Goal: Information Seeking & Learning: Learn about a topic

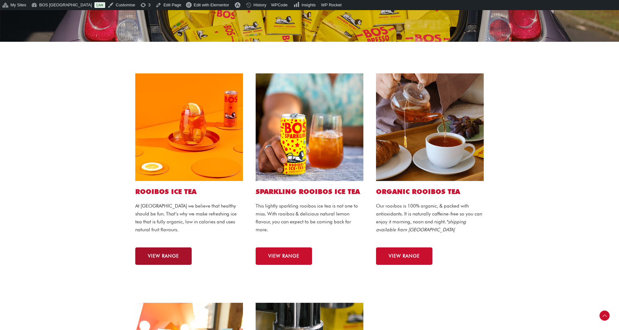
scroll to position [111, 0]
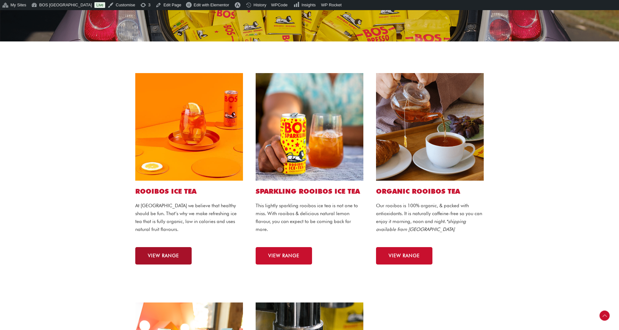
click at [165, 254] on span "VIEW RANGE" at bounding box center [163, 256] width 31 height 5
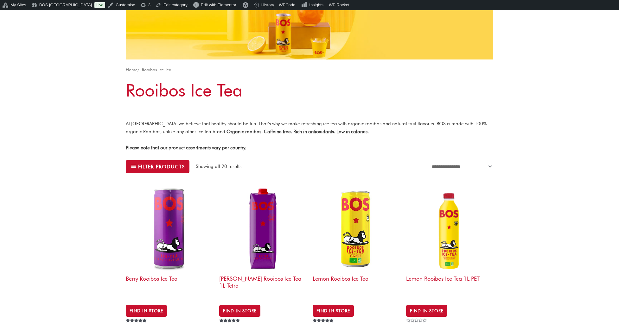
scroll to position [80, 0]
click at [153, 3] on link "Edit category" at bounding box center [171, 5] width 37 height 10
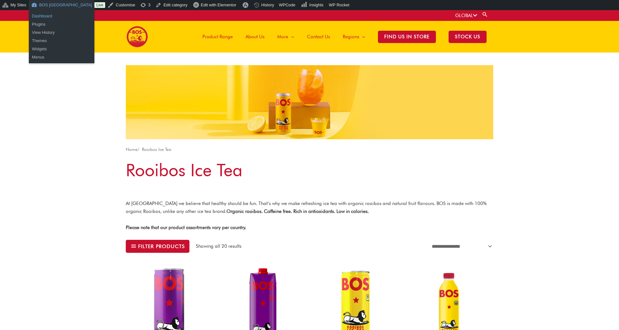
click at [44, 16] on link "Dashboard" at bounding box center [62, 16] width 66 height 8
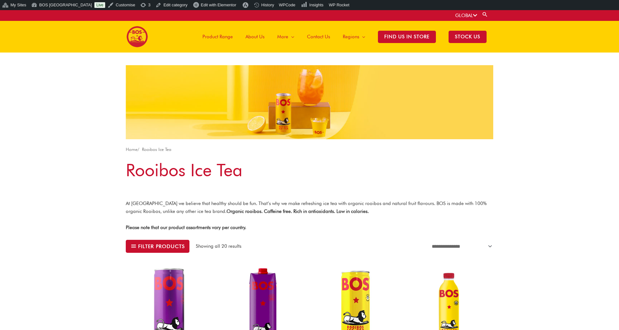
click at [215, 36] on span "Product Range" at bounding box center [217, 36] width 30 height 19
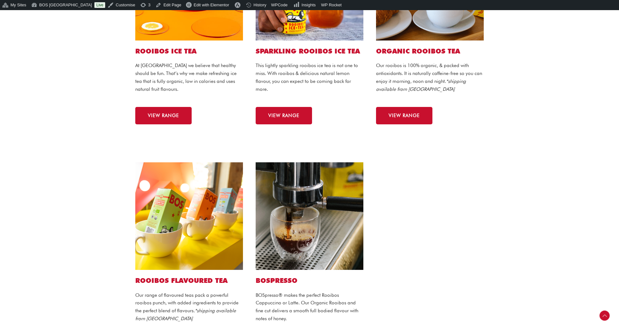
scroll to position [239, 0]
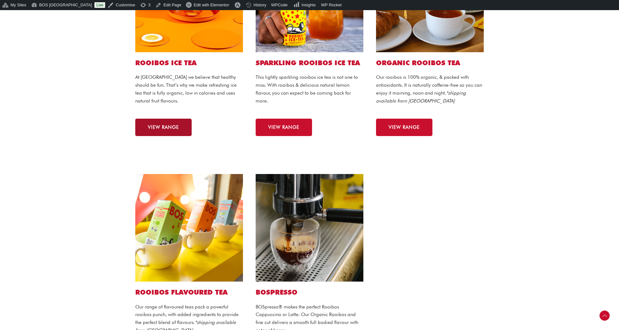
click at [176, 121] on link "VIEW RANGE" at bounding box center [163, 127] width 56 height 17
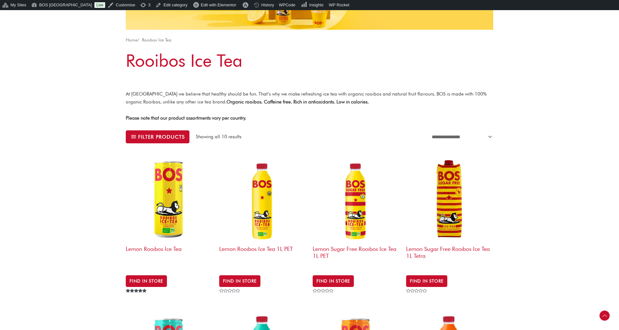
scroll to position [109, 0]
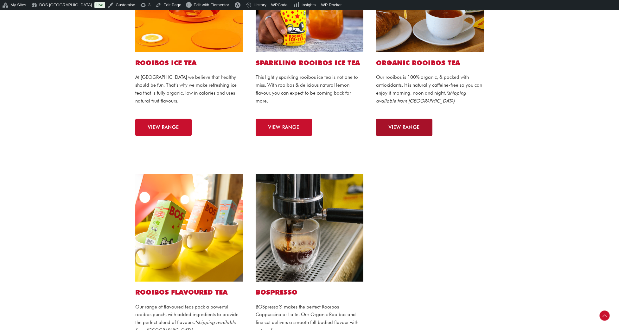
click at [397, 126] on span "VIEW RANGE" at bounding box center [404, 127] width 31 height 5
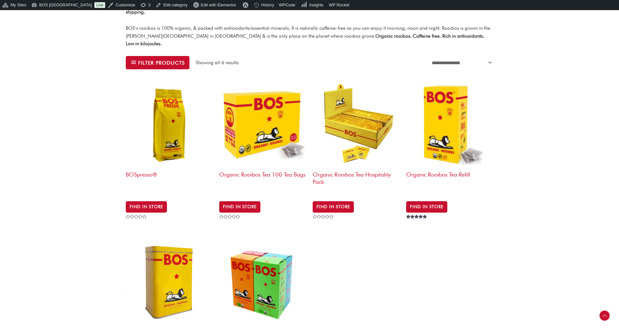
scroll to position [196, 0]
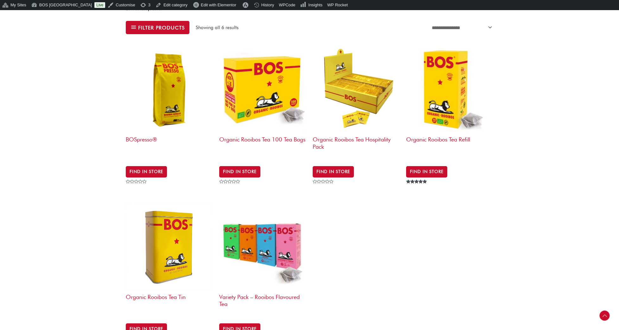
scroll to position [235, 0]
click at [268, 218] on img at bounding box center [262, 247] width 87 height 87
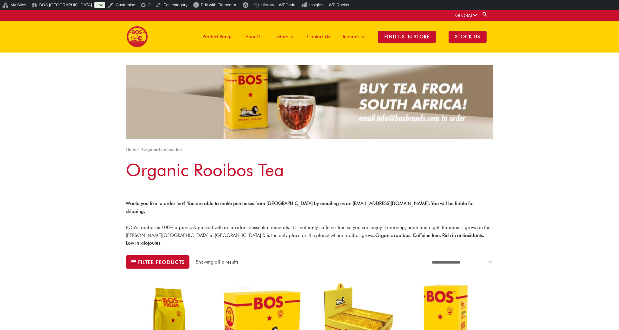
click at [220, 37] on span "Product Range" at bounding box center [217, 36] width 30 height 19
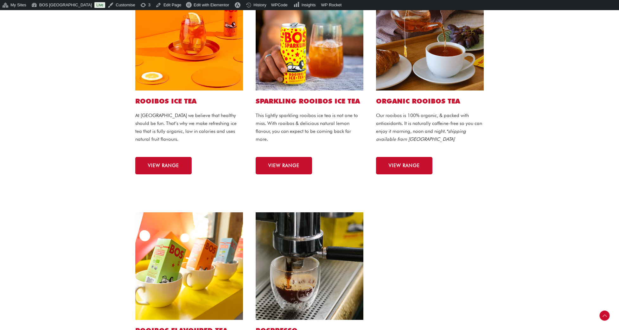
scroll to position [195, 0]
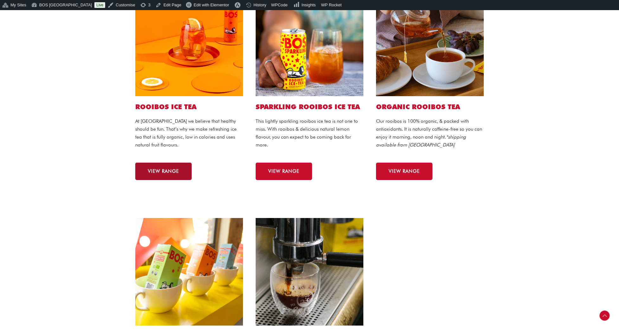
click at [163, 178] on link "VIEW RANGE" at bounding box center [163, 171] width 56 height 17
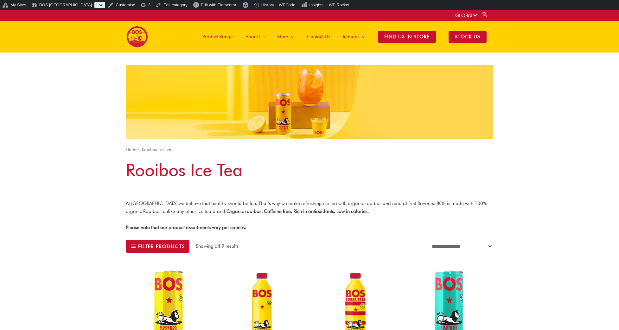
click at [225, 39] on span "Product Range" at bounding box center [217, 36] width 30 height 19
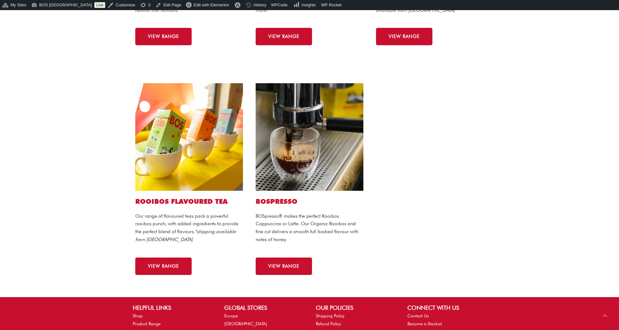
scroll to position [331, 0]
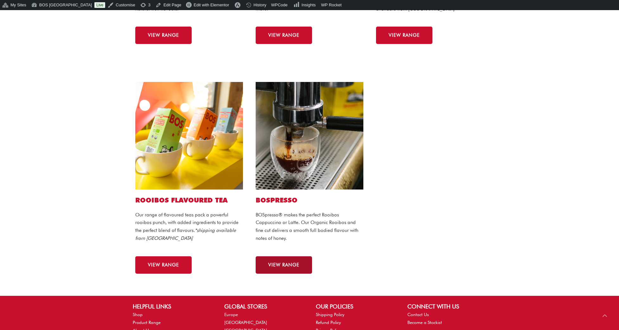
click at [289, 258] on link "VIEW RANGE" at bounding box center [284, 265] width 56 height 17
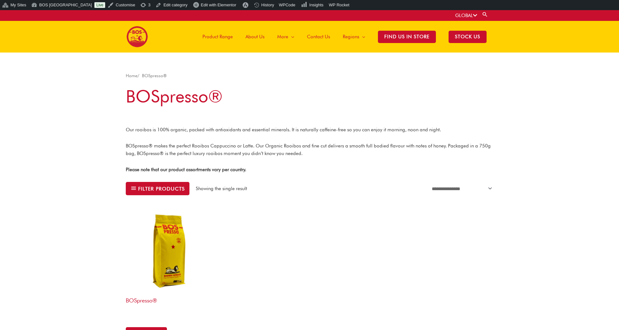
click at [218, 35] on span "Product Range" at bounding box center [217, 36] width 30 height 19
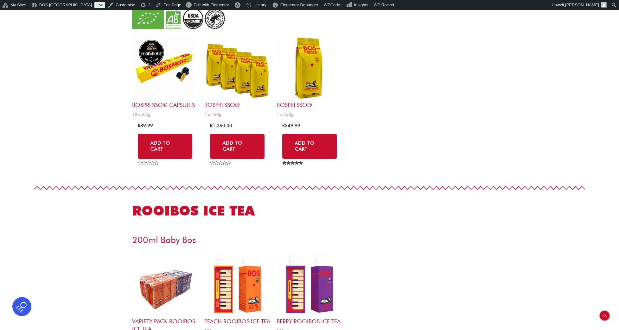
scroll to position [1262, 0]
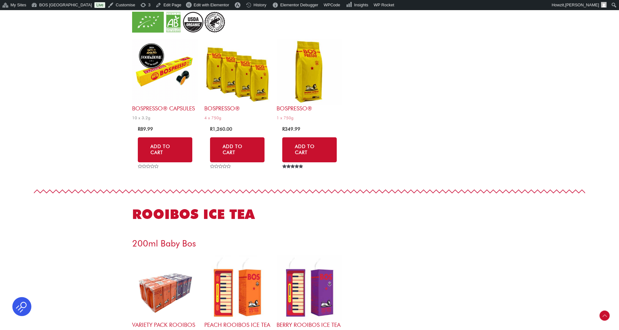
click at [157, 60] on img at bounding box center [165, 72] width 66 height 66
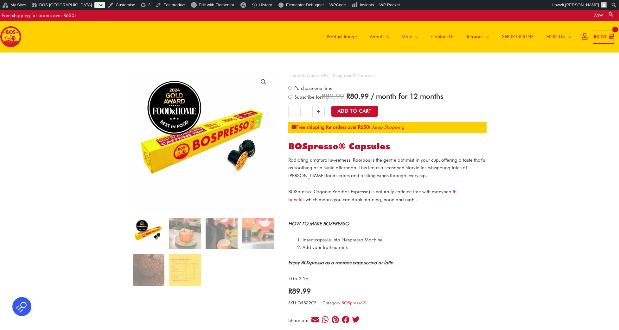
drag, startPoint x: 288, startPoint y: 158, endPoint x: 412, endPoint y: 260, distance: 160.7
click at [411, 262] on div "Radiating a natural sweetness, Rooibos is the gentle optimist in your cup, offe…" at bounding box center [387, 219] width 198 height 127
copy div "Radiating a natural sweetness, Rooibos is the gentle optimist in your cup, offe…"
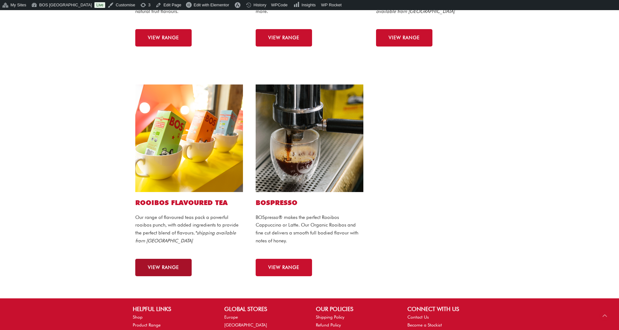
click at [183, 260] on link "VIEW RANGE" at bounding box center [163, 267] width 56 height 17
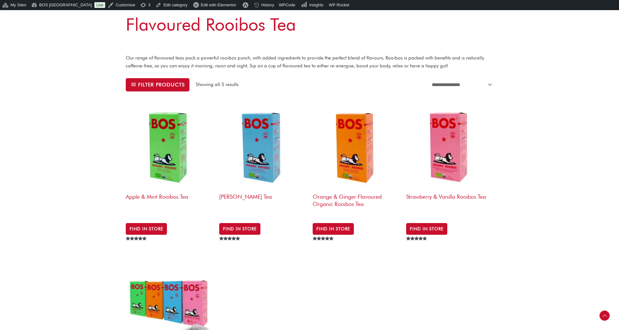
scroll to position [145, 0]
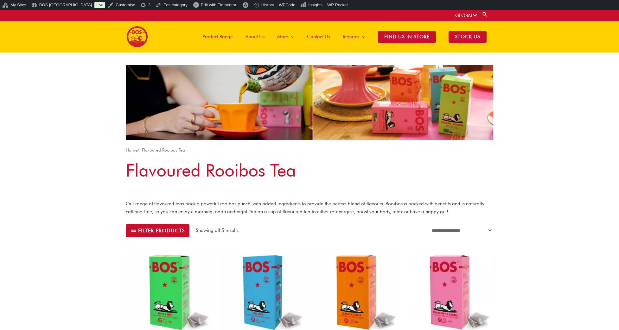
scroll to position [145, 0]
